Goal: Information Seeking & Learning: Learn about a topic

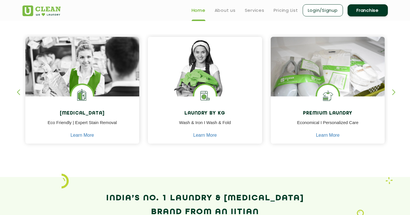
scroll to position [233, 0]
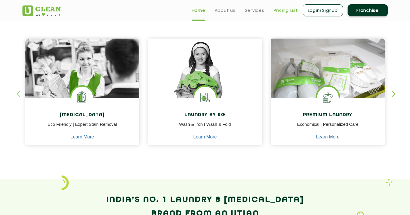
click at [274, 13] on link "Pricing List" at bounding box center [286, 10] width 24 height 7
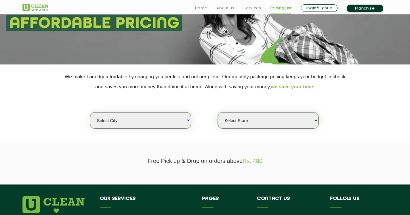
scroll to position [75, 0]
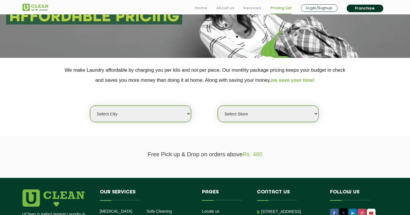
select select "68"
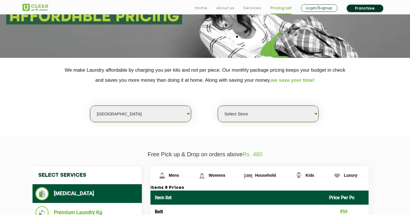
select select "586"
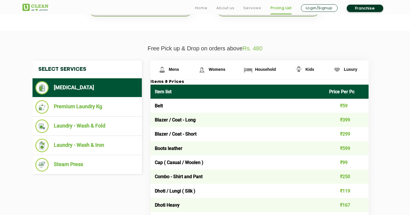
scroll to position [181, 0]
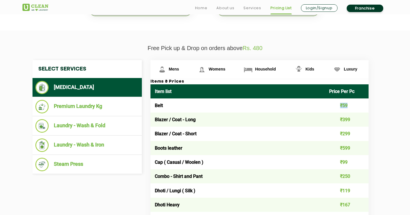
drag, startPoint x: 336, startPoint y: 109, endPoint x: 320, endPoint y: 109, distance: 15.5
click at [325, 109] on td "₹59" at bounding box center [347, 105] width 44 height 14
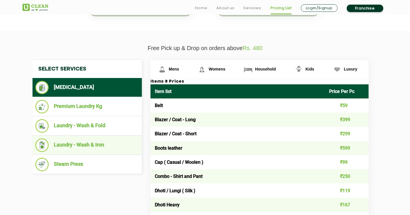
click at [89, 149] on ul "Laundry - Wash & Iron" at bounding box center [87, 145] width 109 height 19
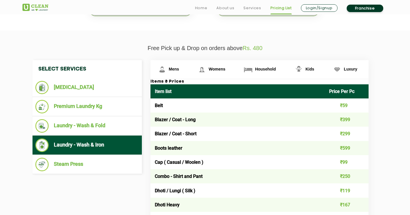
scroll to position [183, 0]
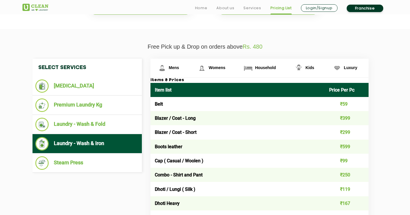
click at [130, 137] on li "Laundry - Wash & Iron" at bounding box center [87, 144] width 104 height 14
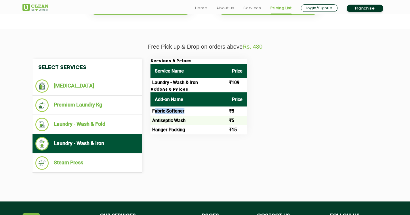
drag, startPoint x: 185, startPoint y: 108, endPoint x: 155, endPoint y: 108, distance: 30.2
click at [155, 108] on td "Fabric Softener" at bounding box center [189, 111] width 77 height 9
drag, startPoint x: 155, startPoint y: 108, endPoint x: 196, endPoint y: 124, distance: 44.0
click at [196, 124] on tbody "Fabric Softener ₹5 Antiseptic Wash ₹5 Hanger Packing ₹15" at bounding box center [199, 121] width 96 height 28
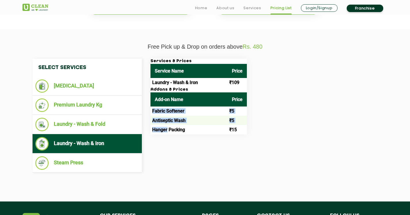
click at [196, 125] on td "Hanger Packing" at bounding box center [189, 129] width 77 height 9
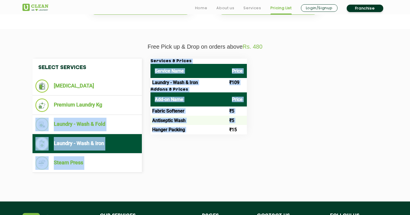
drag, startPoint x: 239, startPoint y: 124, endPoint x: 145, endPoint y: 107, distance: 95.0
click at [145, 107] on div "Select Services [MEDICAL_DATA] Premium Laundry Kg Laundry - Wash & Fold Laundry…" at bounding box center [205, 116] width 354 height 114
click at [174, 108] on td "Fabric Softener" at bounding box center [189, 111] width 77 height 9
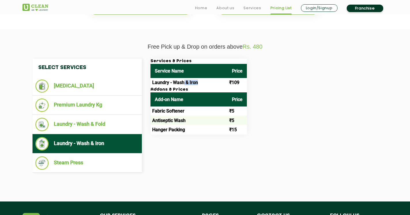
drag, startPoint x: 185, startPoint y: 78, endPoint x: 212, endPoint y: 77, distance: 26.8
click at [212, 78] on td "Laundry - Wash & Iron" at bounding box center [189, 82] width 77 height 9
drag, startPoint x: 204, startPoint y: 77, endPoint x: 153, endPoint y: 77, distance: 51.0
click at [153, 78] on td "Laundry - Wash & Iron" at bounding box center [189, 82] width 77 height 9
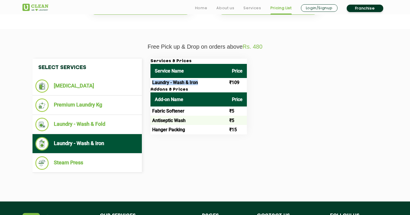
click at [153, 78] on td "Laundry - Wash & Iron" at bounding box center [189, 82] width 77 height 9
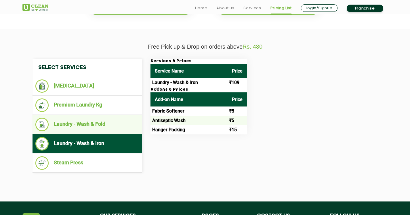
click at [106, 124] on li "Laundry - Wash & Fold" at bounding box center [87, 125] width 104 height 14
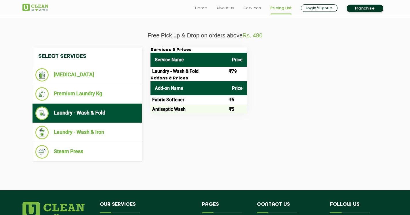
scroll to position [193, 0]
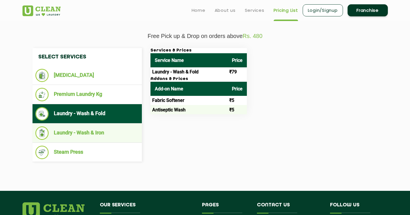
click at [113, 124] on ul "Laundry - Wash & Iron" at bounding box center [87, 133] width 109 height 19
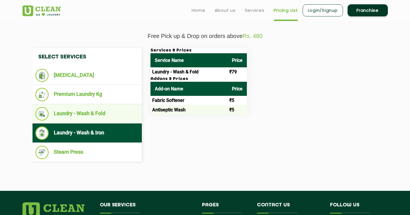
click at [111, 114] on li "Laundry - Wash & Fold" at bounding box center [87, 114] width 104 height 14
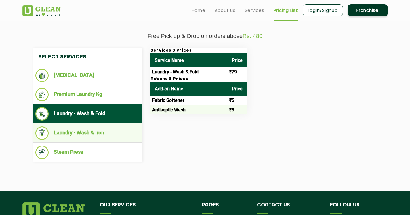
click at [98, 126] on li "Laundry - Wash & Iron" at bounding box center [87, 133] width 104 height 14
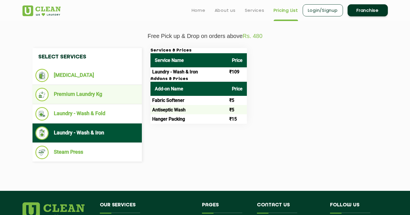
click at [106, 100] on ul "Premium Laundry Kg" at bounding box center [87, 94] width 109 height 19
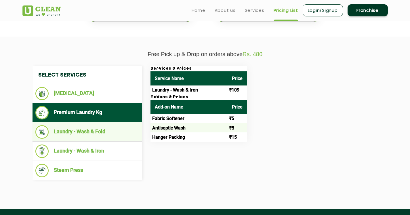
scroll to position [175, 0]
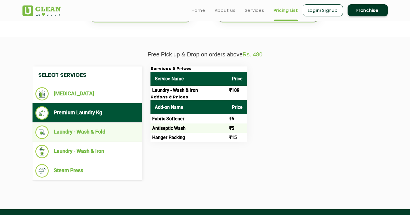
click at [96, 123] on ul "Laundry - Wash & Fold" at bounding box center [87, 132] width 109 height 19
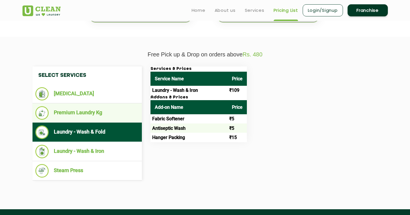
click at [96, 116] on li "Premium Laundry Kg" at bounding box center [87, 113] width 104 height 14
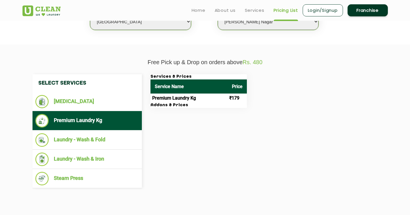
scroll to position [167, 0]
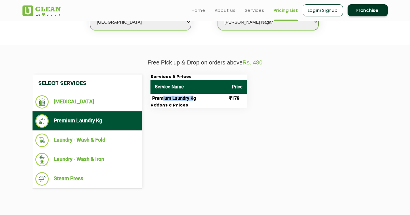
drag, startPoint x: 195, startPoint y: 95, endPoint x: 164, endPoint y: 95, distance: 31.1
click at [164, 95] on td "Premium Laundry Kg" at bounding box center [189, 98] width 77 height 9
drag, startPoint x: 164, startPoint y: 95, endPoint x: 197, endPoint y: 94, distance: 33.7
click at [197, 94] on td "Premium Laundry Kg" at bounding box center [189, 98] width 77 height 9
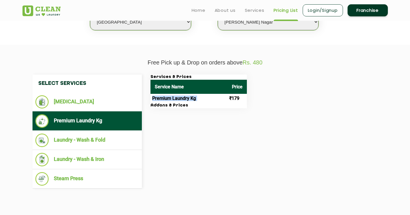
click at [197, 94] on td "Premium Laundry Kg" at bounding box center [189, 98] width 77 height 9
drag, startPoint x: 197, startPoint y: 94, endPoint x: 161, endPoint y: 94, distance: 36.3
click at [161, 94] on td "Premium Laundry Kg" at bounding box center [189, 98] width 77 height 9
drag, startPoint x: 161, startPoint y: 94, endPoint x: 196, endPoint y: 93, distance: 34.8
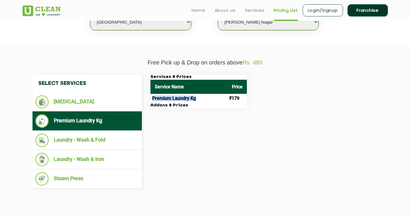
click at [196, 94] on td "Premium Laundry Kg" at bounding box center [189, 98] width 77 height 9
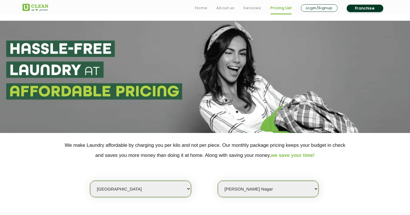
scroll to position [0, 0]
click at [248, 7] on link "Services" at bounding box center [253, 8] width 18 height 7
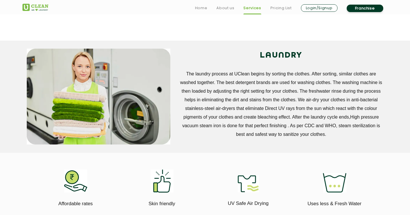
scroll to position [202, 0]
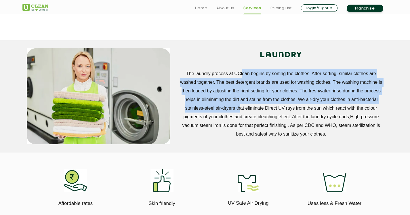
drag, startPoint x: 240, startPoint y: 73, endPoint x: 237, endPoint y: 105, distance: 32.1
click at [237, 105] on p "The laundry process at UClean begins by sorting the clothes. After sorting, sim…" at bounding box center [281, 103] width 205 height 69
click at [237, 106] on p "The laundry process at UClean begins by sorting the clothes. After sorting, sim…" at bounding box center [281, 103] width 205 height 69
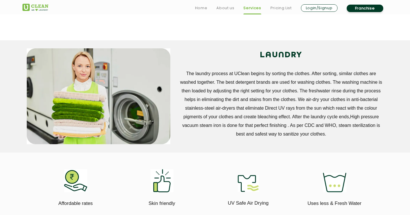
drag, startPoint x: 300, startPoint y: 138, endPoint x: 300, endPoint y: 132, distance: 6.3
click at [300, 137] on p "The laundry process at UClean begins by sorting the clothes. After sorting, sim…" at bounding box center [281, 103] width 205 height 69
click at [301, 91] on p "The laundry process at UClean begins by sorting the clothes. After sorting, sim…" at bounding box center [281, 103] width 205 height 69
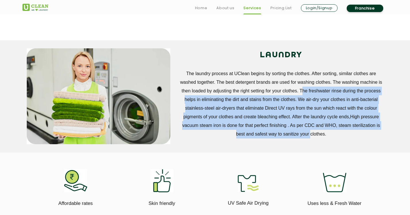
drag, startPoint x: 301, startPoint y: 91, endPoint x: 300, endPoint y: 137, distance: 46.7
click at [300, 137] on p "The laundry process at UClean begins by sorting the clothes. After sorting, sim…" at bounding box center [281, 103] width 205 height 69
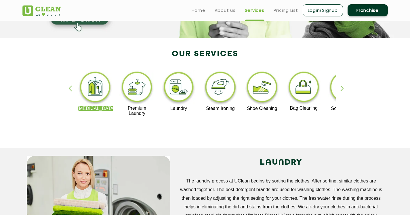
scroll to position [88, 0]
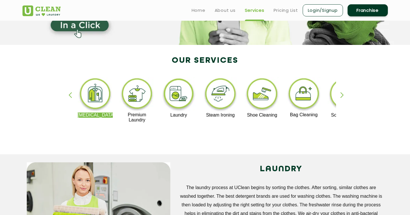
click at [136, 92] on img at bounding box center [136, 94] width 35 height 35
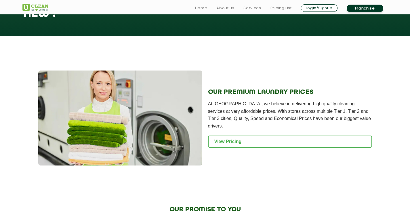
scroll to position [562, 0]
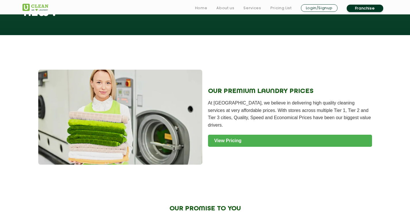
click at [250, 139] on link "View Pricing" at bounding box center [290, 141] width 164 height 12
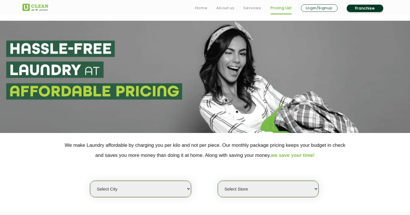
scroll to position [39, 0]
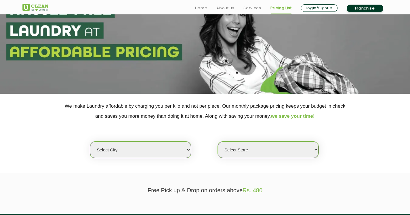
select select "1"
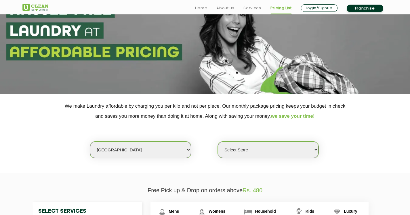
select select "589"
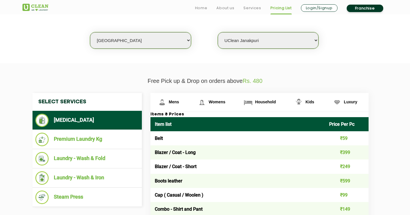
scroll to position [185, 0]
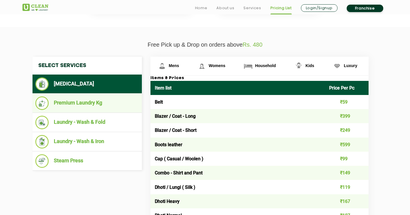
click at [100, 100] on li "Premium Laundry Kg" at bounding box center [87, 103] width 104 height 14
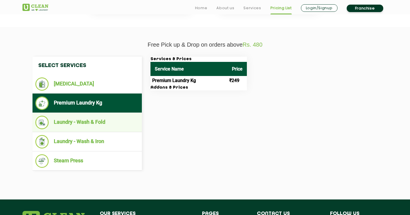
click at [117, 113] on ul "Laundry - Wash & Fold" at bounding box center [87, 122] width 109 height 19
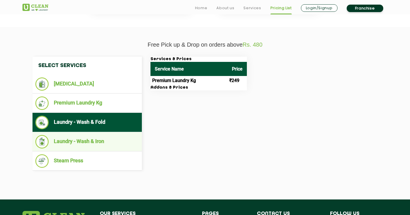
click at [117, 132] on ul "Laundry - Wash & Iron" at bounding box center [87, 141] width 109 height 19
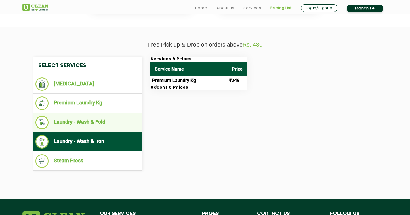
click at [119, 119] on li "Laundry - Wash & Fold" at bounding box center [87, 123] width 104 height 14
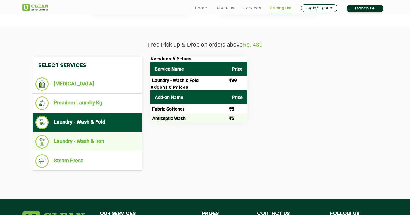
click at [118, 139] on li "Laundry - Wash & Iron" at bounding box center [87, 142] width 104 height 14
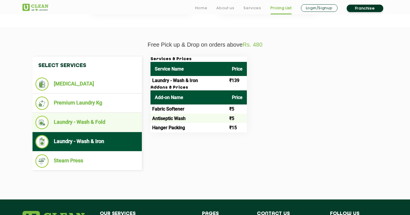
click at [123, 120] on li "Laundry - Wash & Fold" at bounding box center [87, 123] width 104 height 14
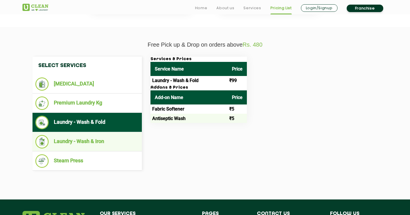
click at [123, 138] on li "Laundry - Wash & Iron" at bounding box center [87, 142] width 104 height 14
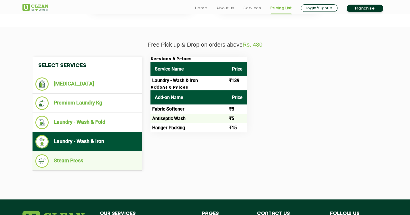
click at [121, 151] on ul "Steam Press" at bounding box center [87, 160] width 109 height 19
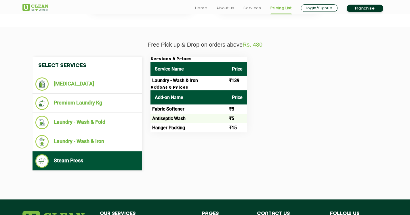
click at [115, 155] on li "Steam Press" at bounding box center [87, 161] width 104 height 14
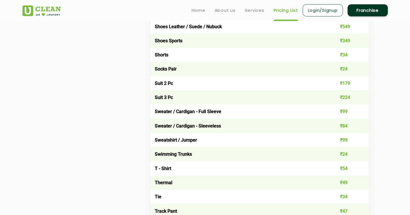
scroll to position [805, 0]
